Goal: Information Seeking & Learning: Learn about a topic

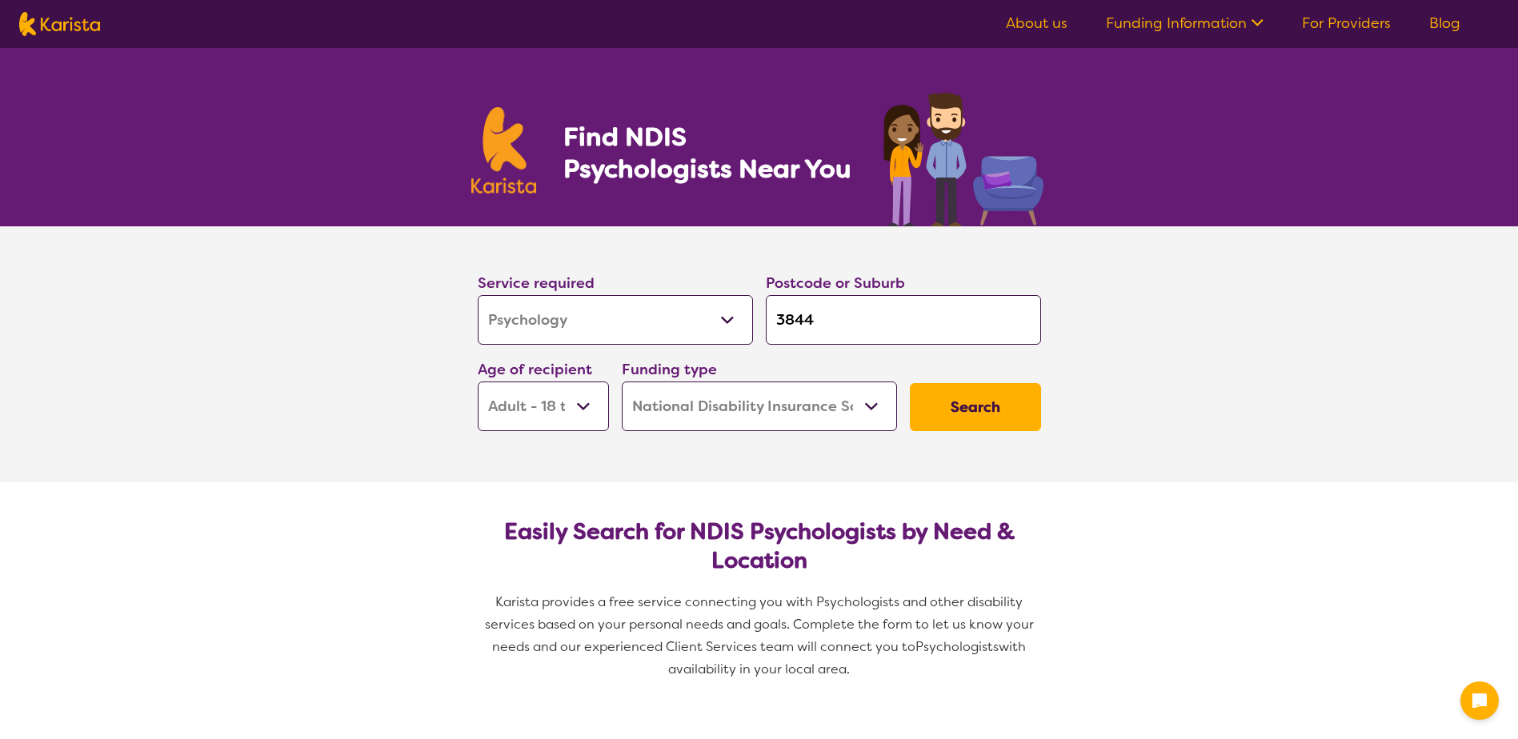
select select "Psychology"
select select "AD"
select select "NDIS"
select select "Psychology"
select select "AD"
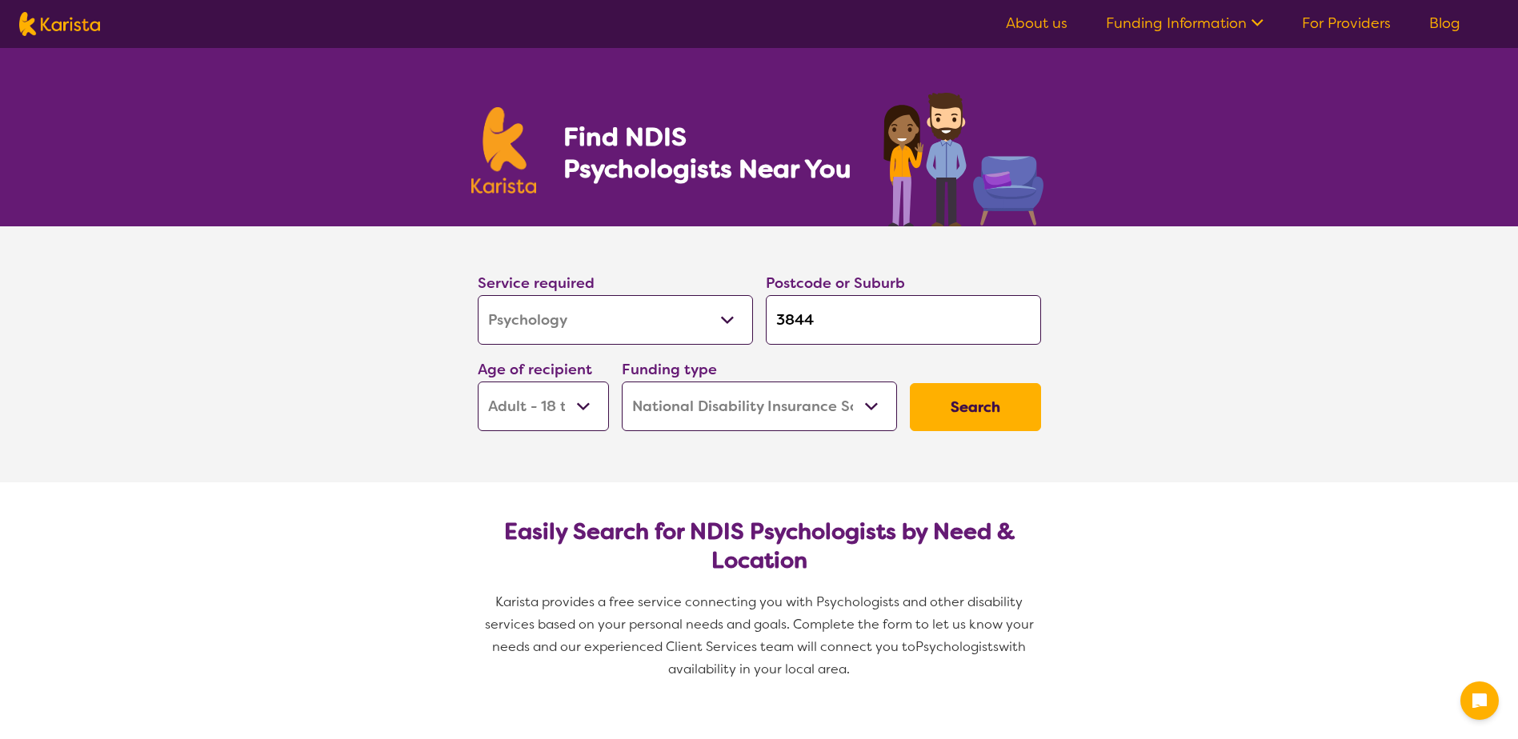
select select "NDIS"
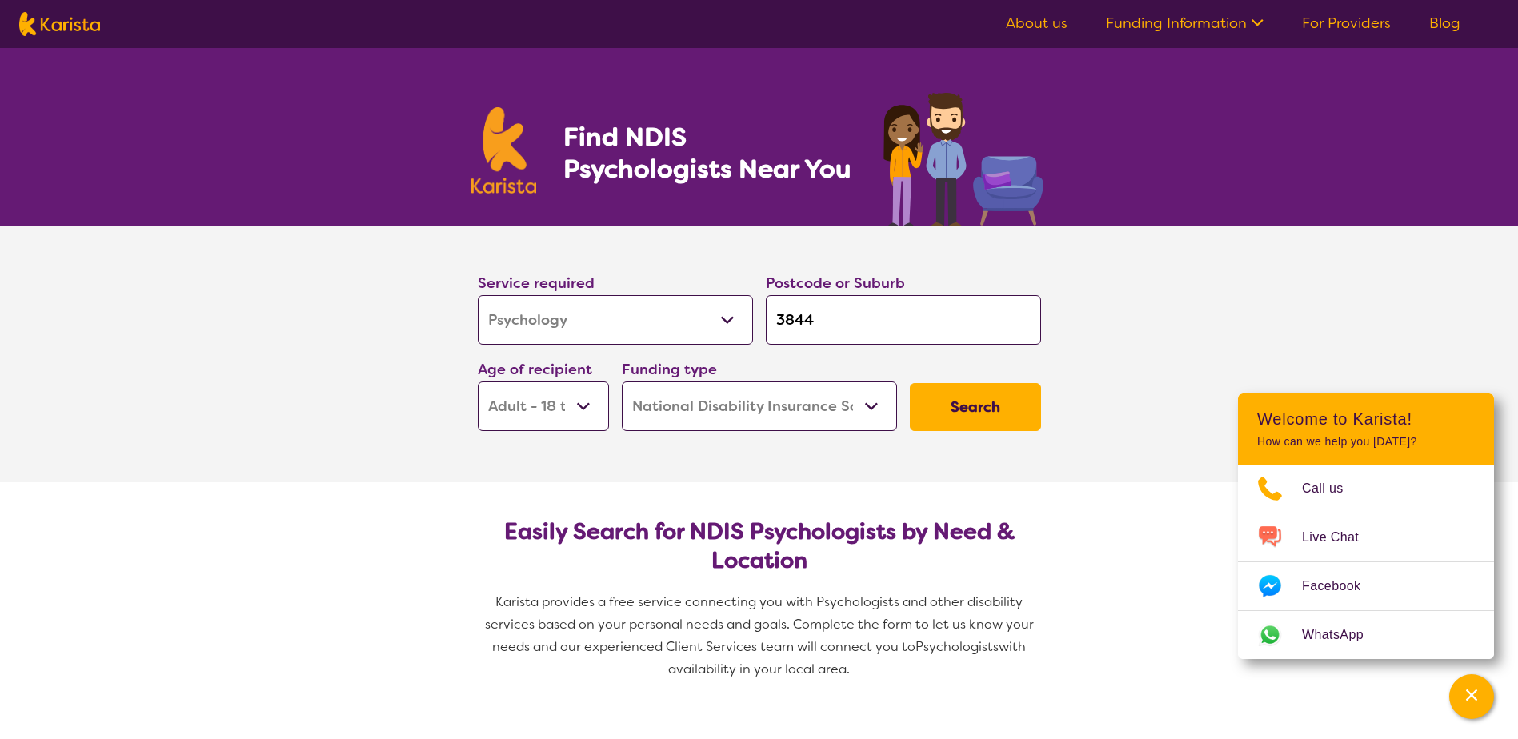
select select "Domestic and home help"
click at [478, 295] on select "Allied Health Assistant Assessment ([MEDICAL_DATA] or [MEDICAL_DATA]) Behaviour…" at bounding box center [615, 320] width 275 height 50
select select "Domestic and home help"
drag, startPoint x: 831, startPoint y: 339, endPoint x: 718, endPoint y: 308, distance: 117.8
click at [723, 315] on div "Service required Allied Health Assistant Assessment ([MEDICAL_DATA] or [MEDICAL…" at bounding box center [759, 351] width 576 height 173
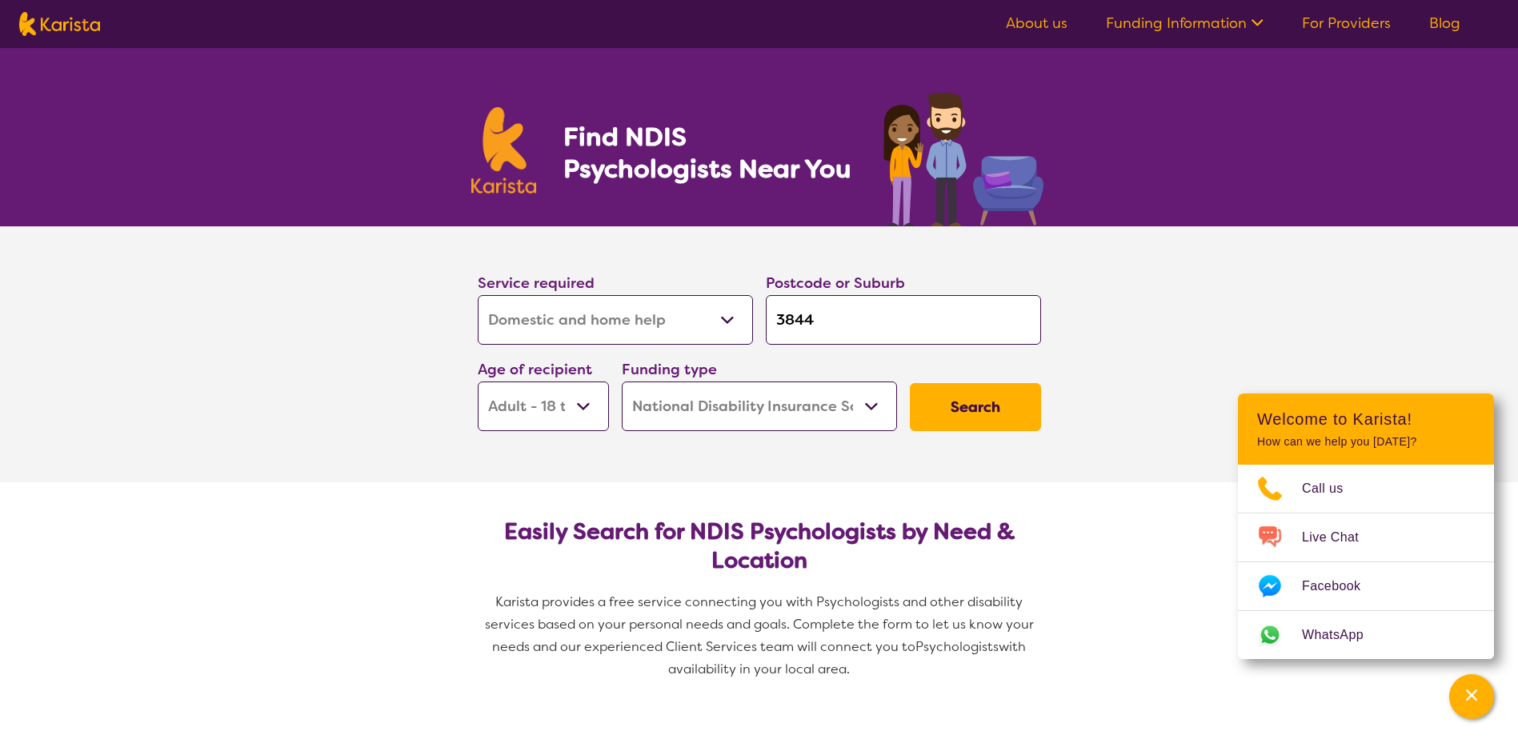
type input "c"
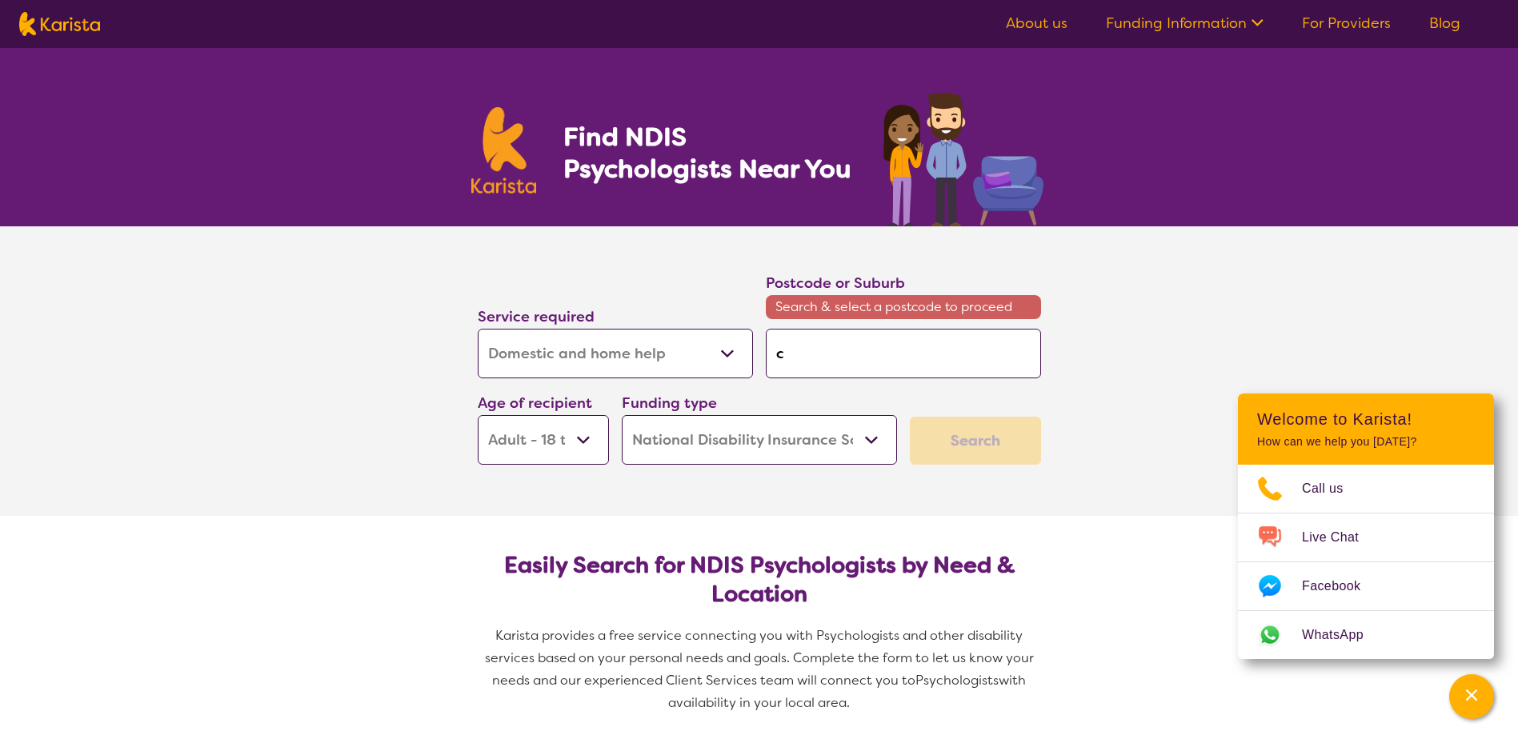
type input "ca"
type input "cau"
type input "[MEDICAL_DATA]"
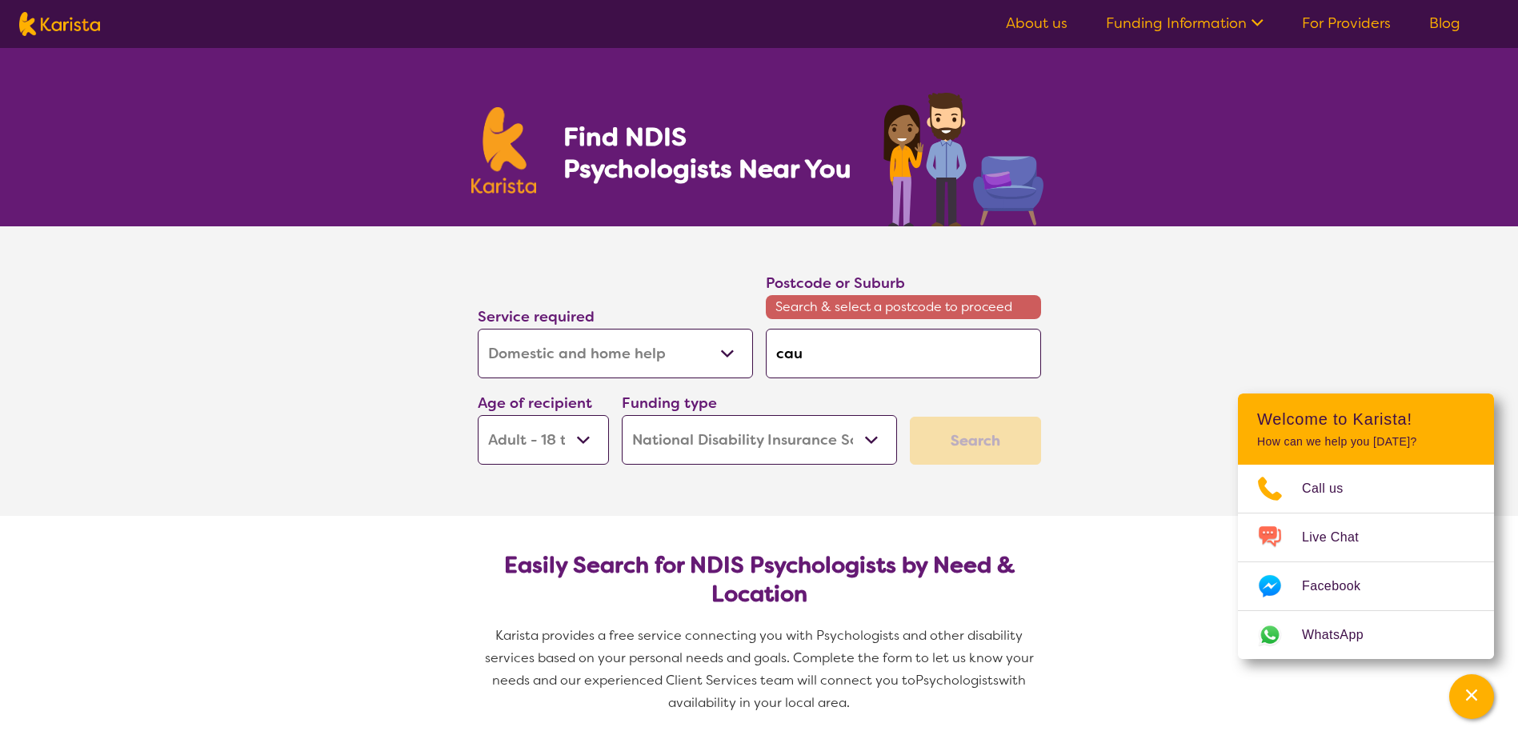
type input "[MEDICAL_DATA]"
type input "caulf"
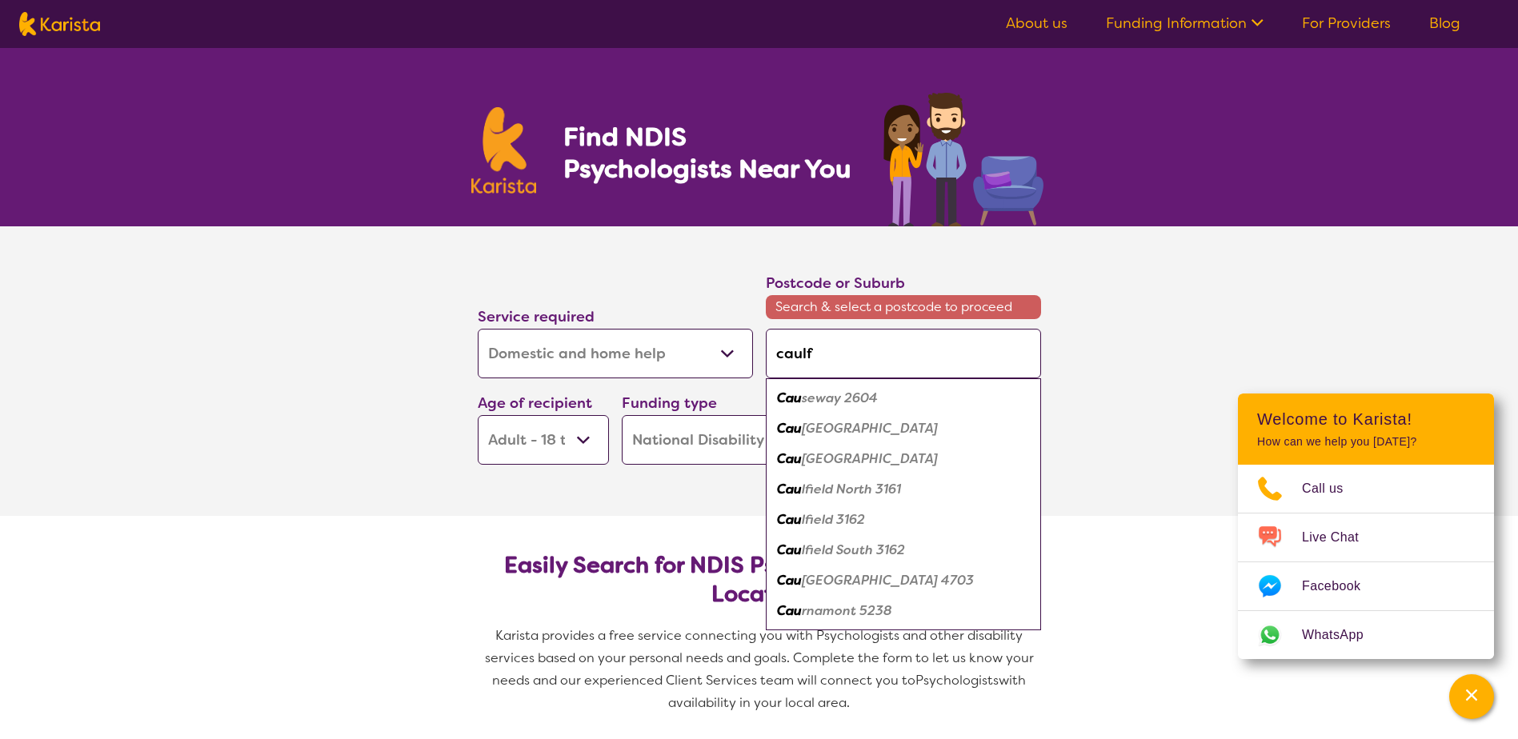
type input "caulfi"
type input "caulfie"
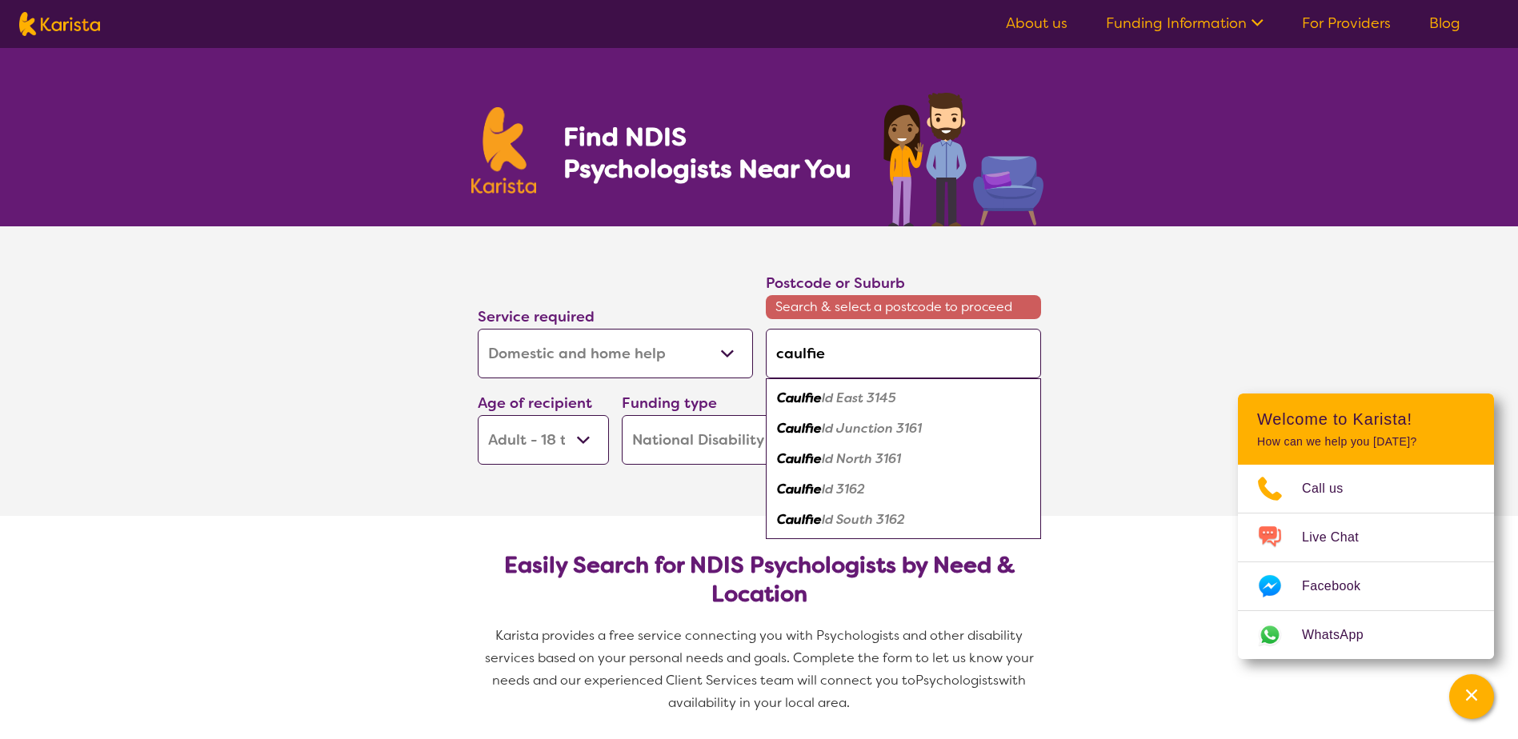
click at [839, 486] on em "ld 3162" at bounding box center [843, 489] width 43 height 17
type input "3162"
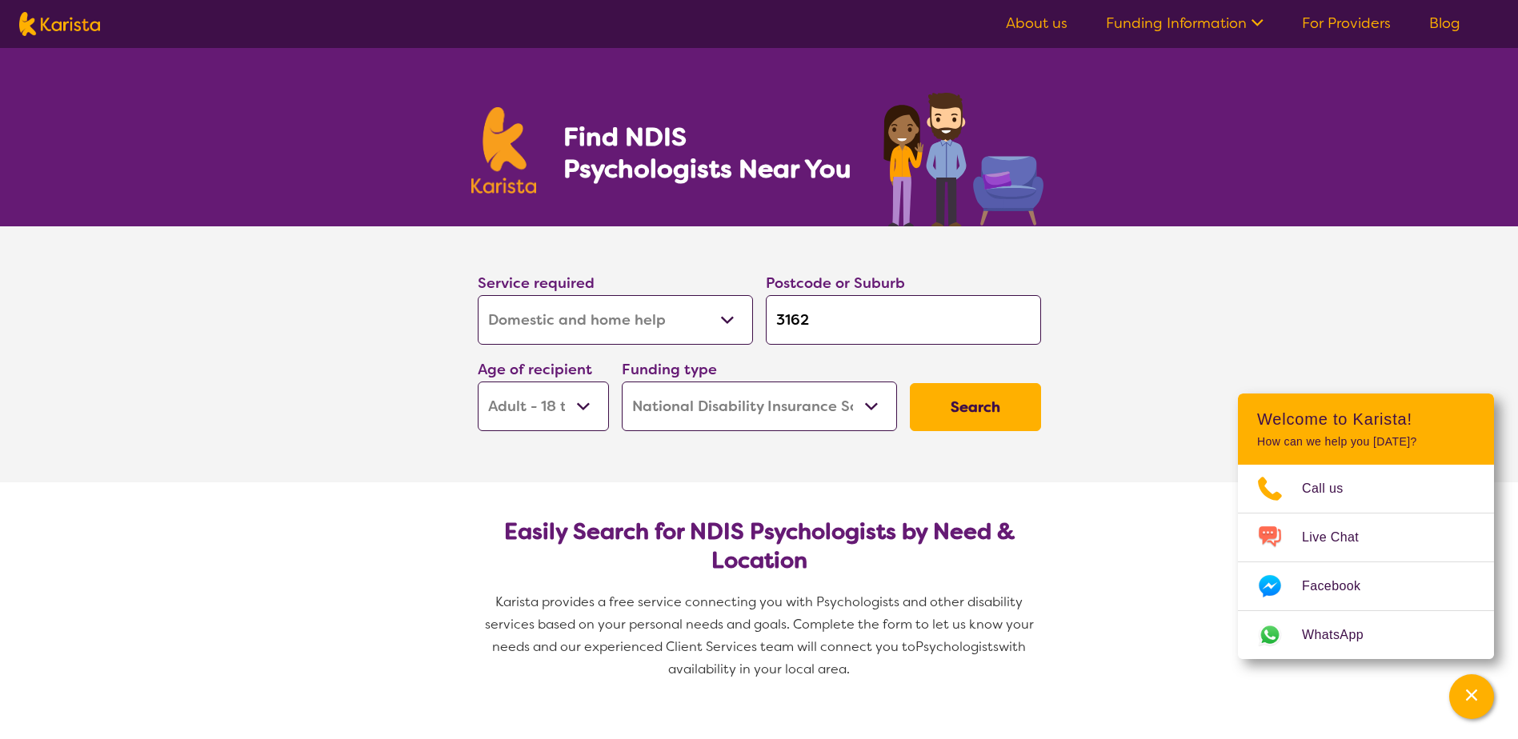
click at [597, 409] on select "Early Childhood - 0 to 9 Child - 10 to 11 Adolescent - 12 to 17 Adult - 18 to 6…" at bounding box center [543, 407] width 131 height 50
click at [706, 414] on select "Home Care Package (HCP) National Disability Insurance Scheme (NDIS) I don't know" at bounding box center [759, 407] width 275 height 50
click at [997, 414] on button "Search" at bounding box center [975, 407] width 131 height 48
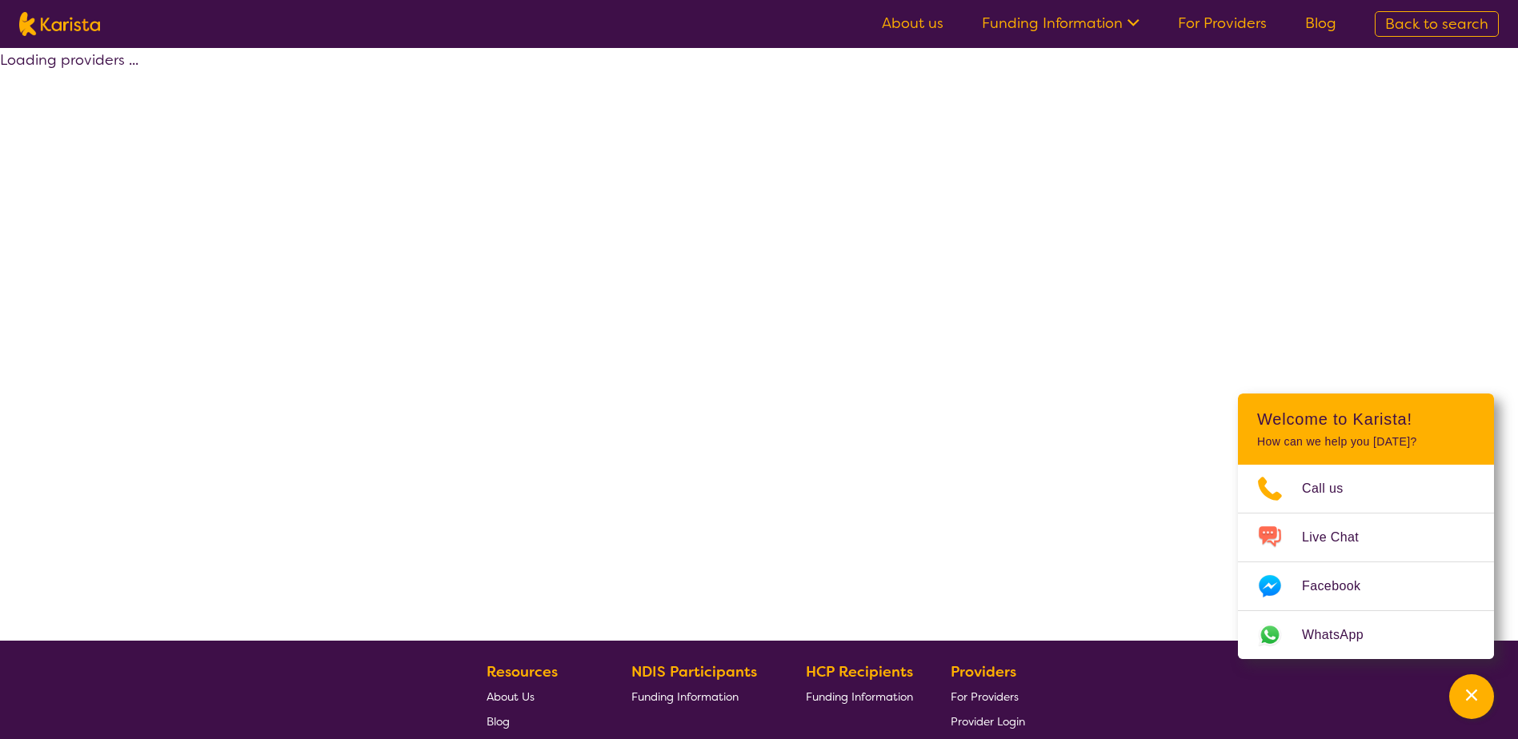
select select "by_score"
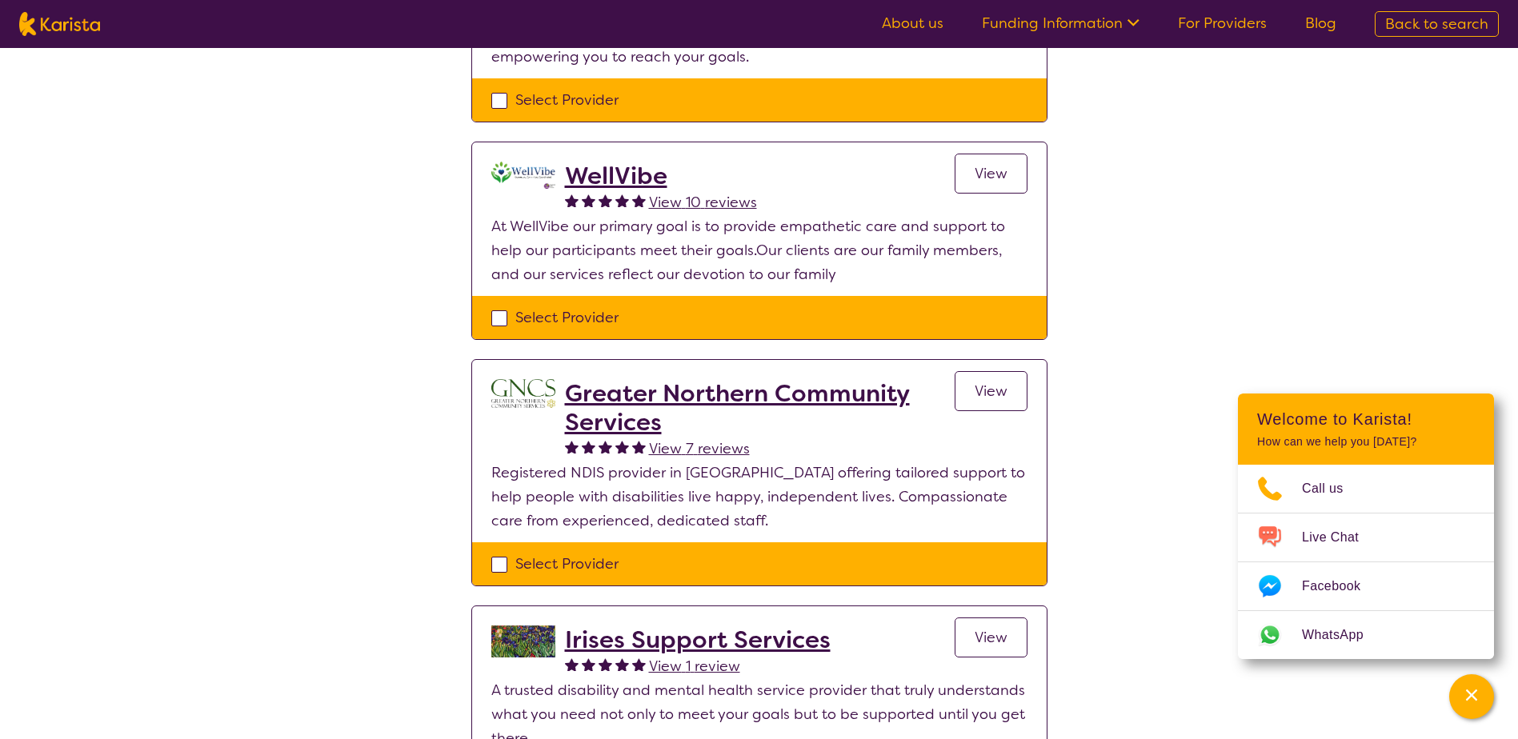
scroll to position [640, 0]
